Goal: Task Accomplishment & Management: Use online tool/utility

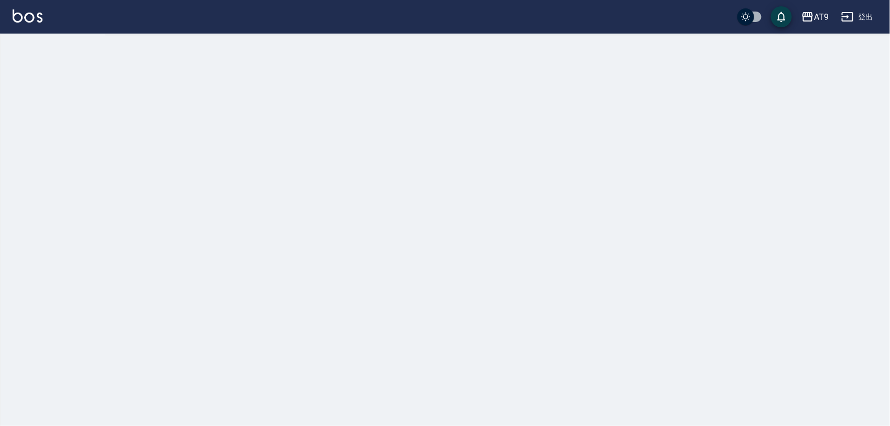
click at [451, 299] on div at bounding box center [445, 213] width 890 height 426
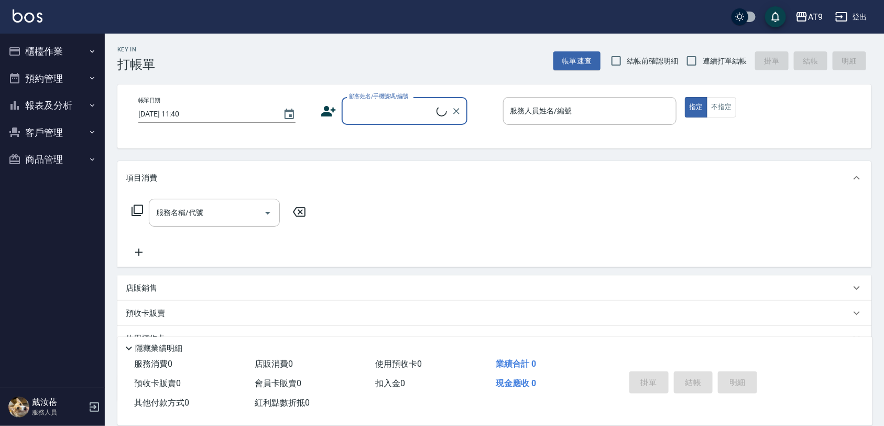
click at [35, 48] on button "櫃檯作業" at bounding box center [52, 51] width 96 height 27
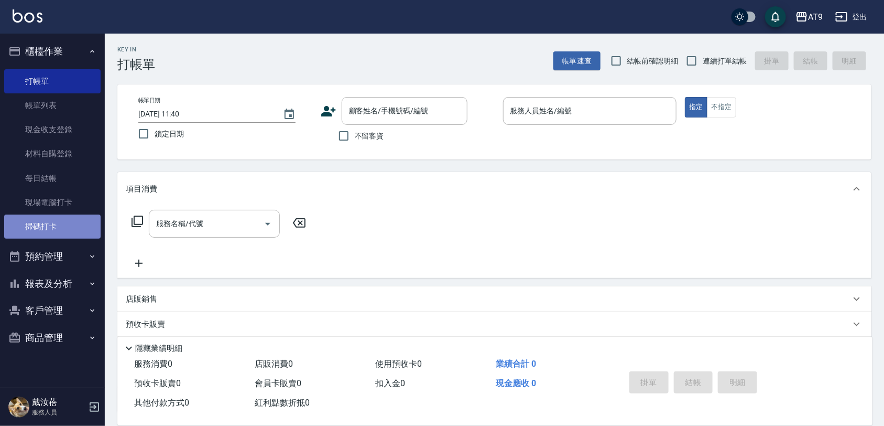
click at [72, 231] on link "掃碼打卡" at bounding box center [52, 226] width 96 height 24
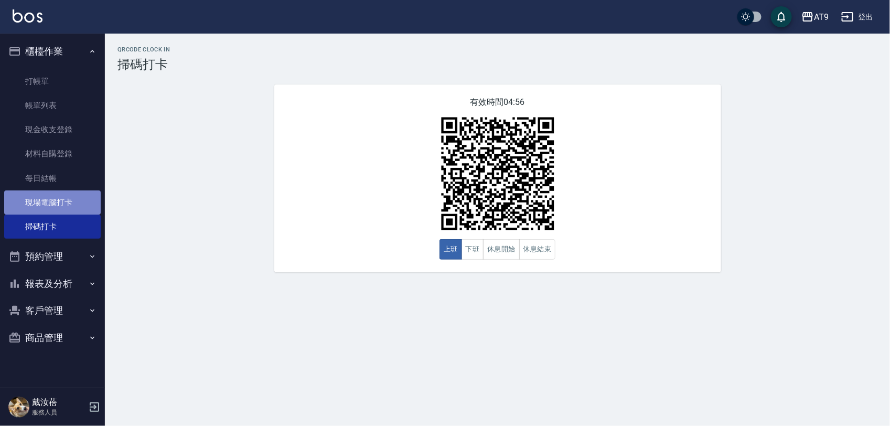
click at [58, 199] on link "現場電腦打卡" at bounding box center [52, 202] width 96 height 24
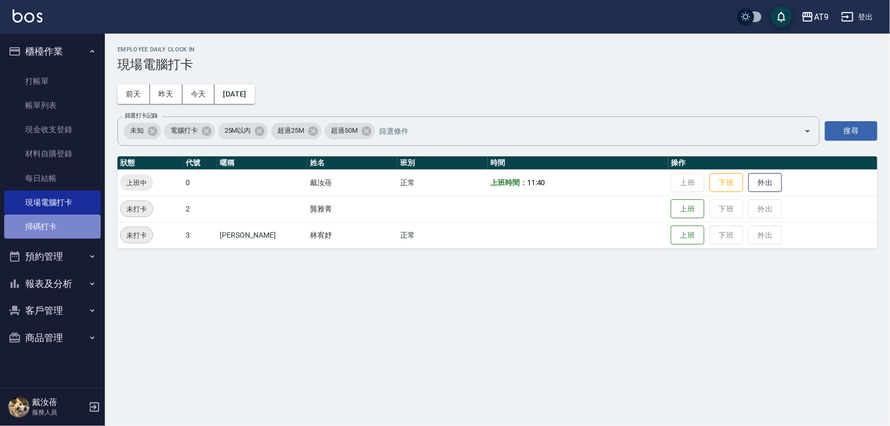
click at [51, 218] on link "掃碼打卡" at bounding box center [52, 226] width 96 height 24
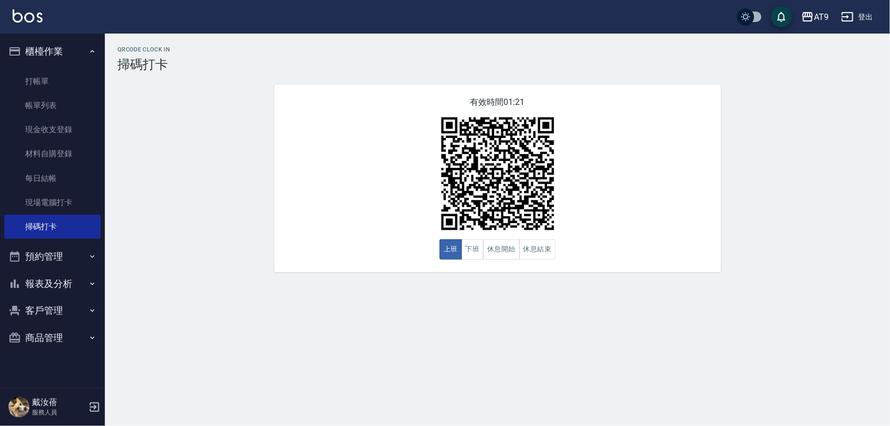
drag, startPoint x: 556, startPoint y: 147, endPoint x: 401, endPoint y: 258, distance: 190.1
click at [352, 359] on div "QRcode Clock In 掃碼打卡 有效時間 01:21 上班 下班 休息開始 休息結束" at bounding box center [445, 213] width 890 height 426
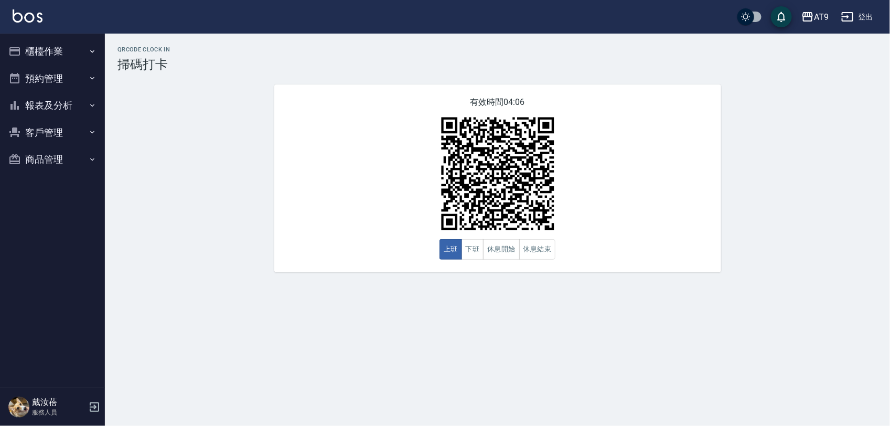
drag, startPoint x: 0, startPoint y: 0, endPoint x: -3, endPoint y: 423, distance: 423.0
drag, startPoint x: -3, startPoint y: 423, endPoint x: 627, endPoint y: 316, distance: 638.6
click at [639, 313] on div "QRcode Clock In 掃碼打卡 有效時間 04:00 上班 下班 休息開始 休息結束" at bounding box center [445, 213] width 890 height 426
